Goal: Task Accomplishment & Management: Complete application form

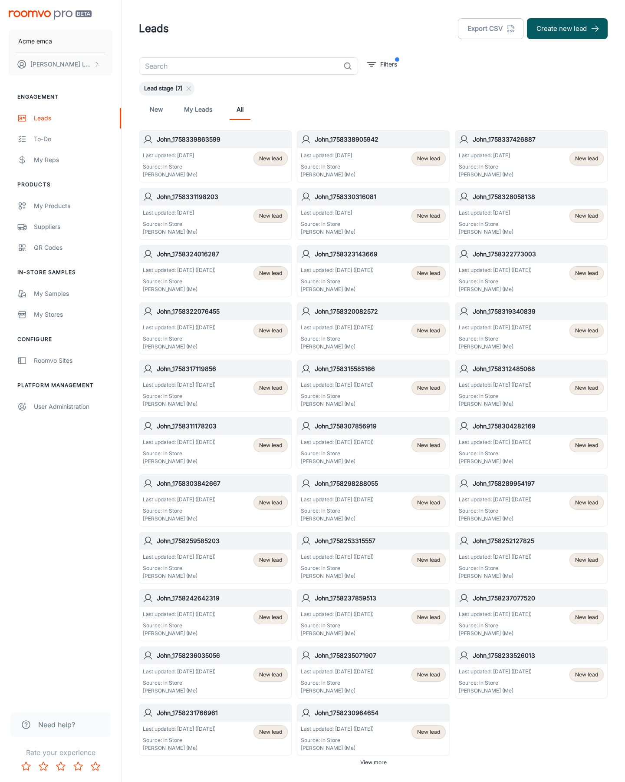
click at [568, 29] on button "Create new lead" at bounding box center [567, 28] width 81 height 21
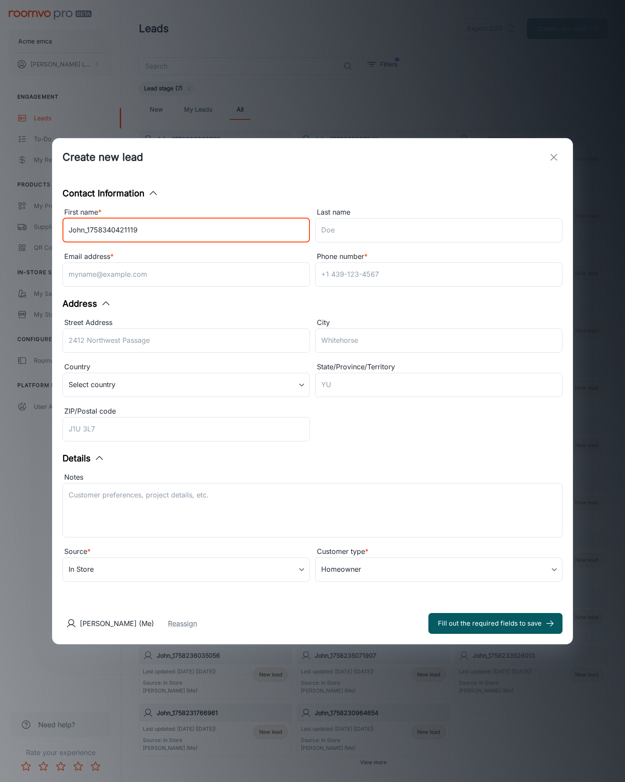
type input "John_1758340421119"
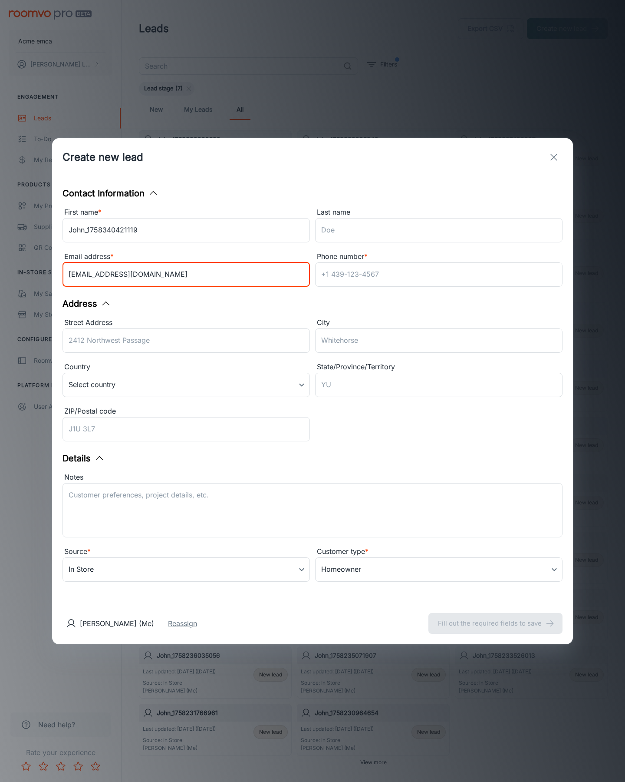
type input "[EMAIL_ADDRESS][DOMAIN_NAME]"
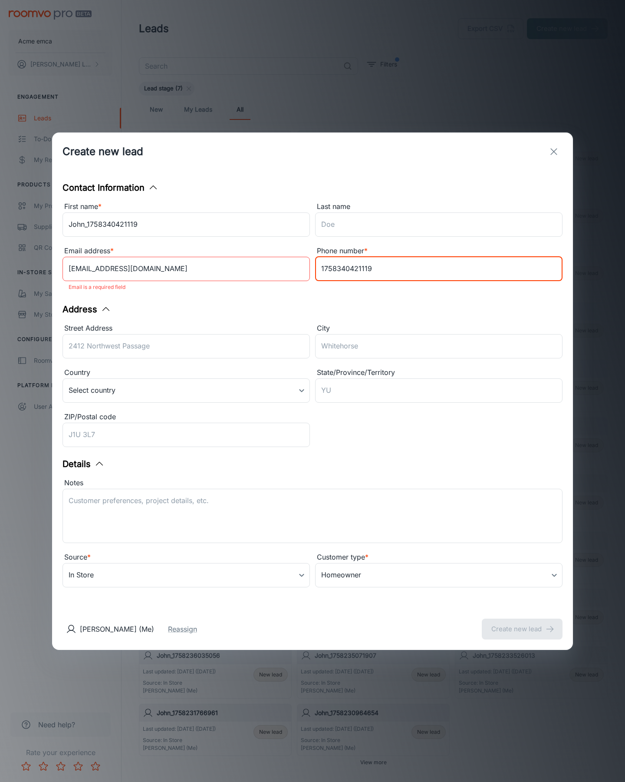
type input "1758340421119"
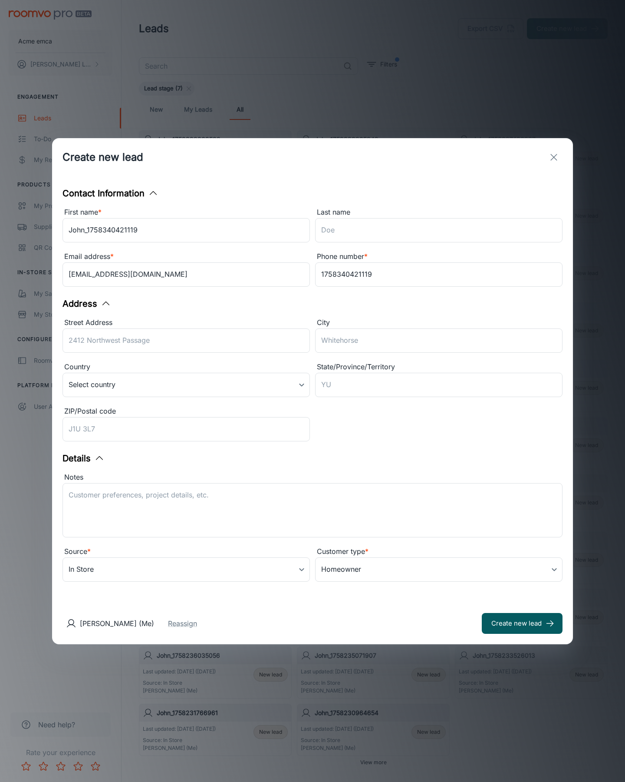
click at [522, 623] on button "Create new lead" at bounding box center [522, 623] width 81 height 21
